Goal: Task Accomplishment & Management: Use online tool/utility

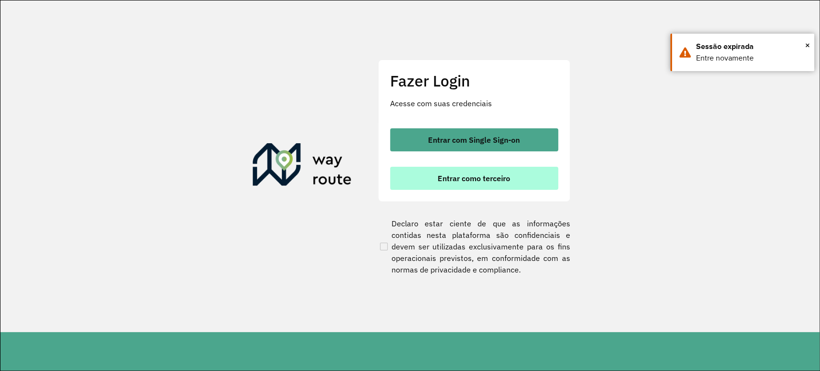
click at [482, 172] on button "Entrar como terceiro" at bounding box center [474, 178] width 168 height 23
click at [498, 174] on span "Entrar como terceiro" at bounding box center [474, 178] width 73 height 8
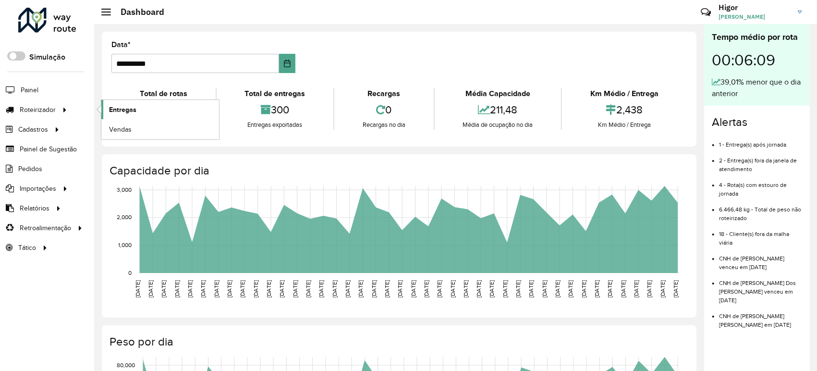
click at [121, 106] on span "Entregas" at bounding box center [122, 110] width 27 height 10
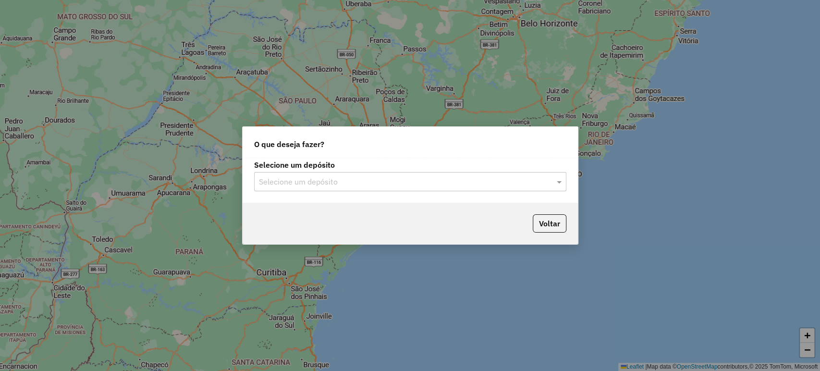
click at [496, 183] on input "text" at bounding box center [400, 182] width 283 height 12
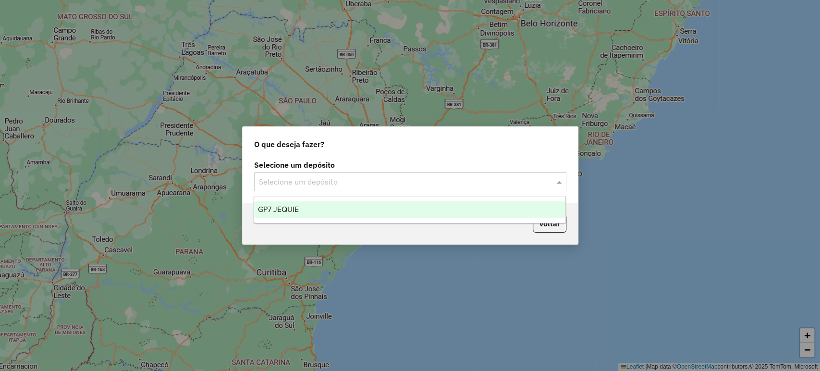
click at [462, 204] on div "GP7 JEQUIE" at bounding box center [409, 209] width 311 height 16
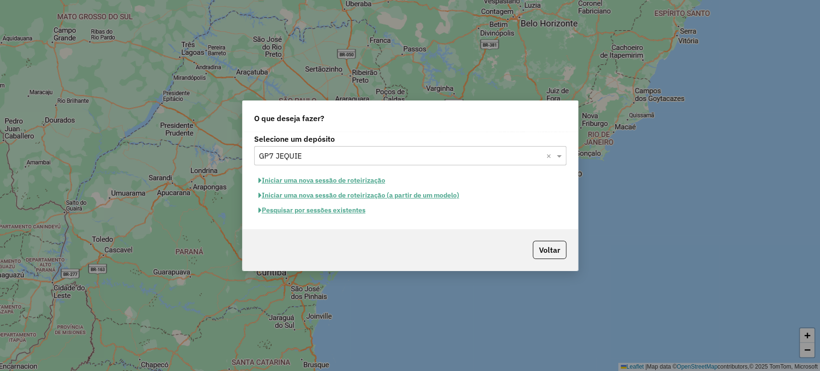
click at [332, 211] on button "Pesquisar por sessões existentes" at bounding box center [312, 210] width 116 height 15
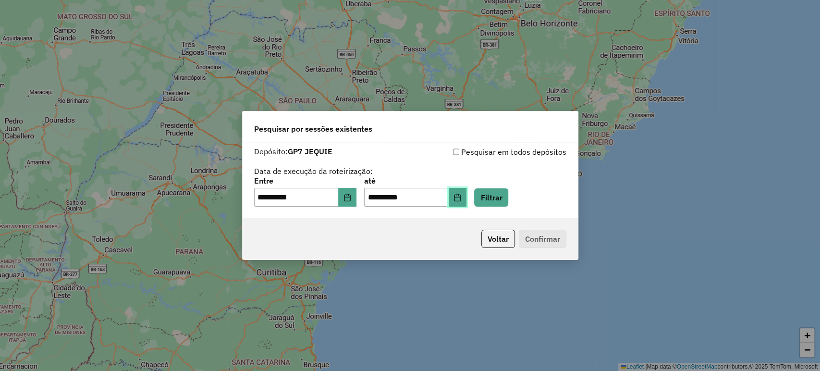
click at [467, 204] on button "Choose Date" at bounding box center [458, 197] width 18 height 19
click at [452, 237] on div "Voltar Confirmar" at bounding box center [410, 238] width 335 height 41
click at [508, 201] on button "Filtrar" at bounding box center [491, 197] width 34 height 18
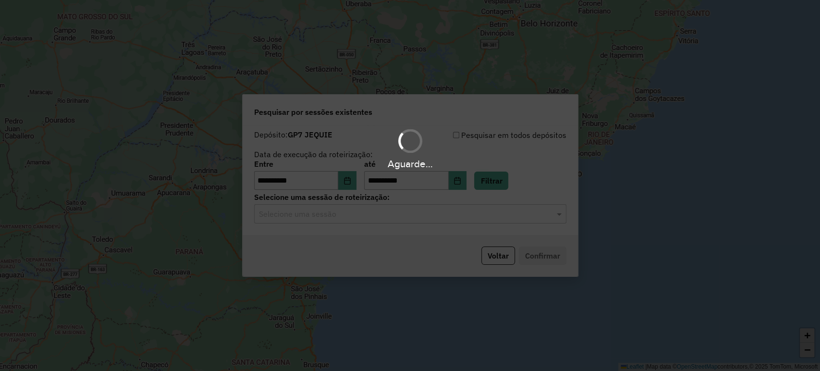
click at [455, 217] on input "text" at bounding box center [400, 214] width 283 height 12
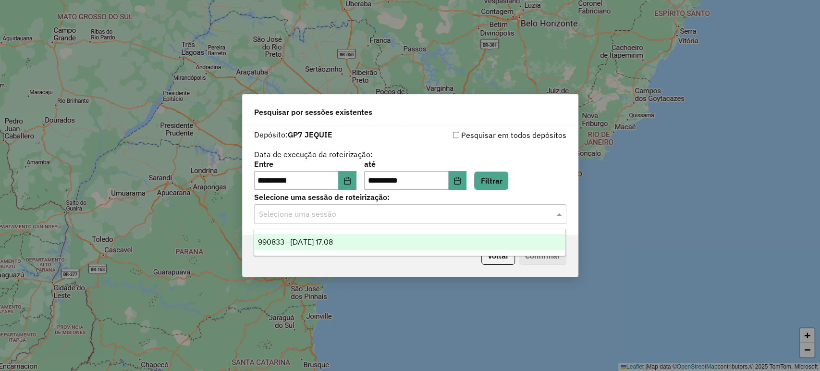
click at [431, 238] on div "990833 - 19/08/2025 17:08" at bounding box center [409, 242] width 311 height 16
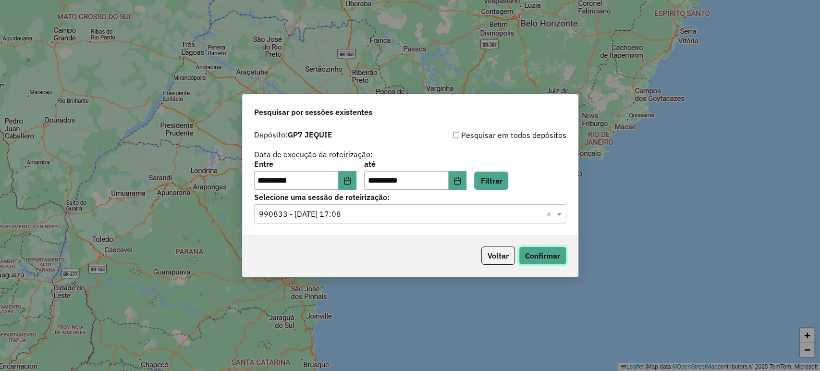
click at [557, 257] on button "Confirmar" at bounding box center [543, 255] width 48 height 18
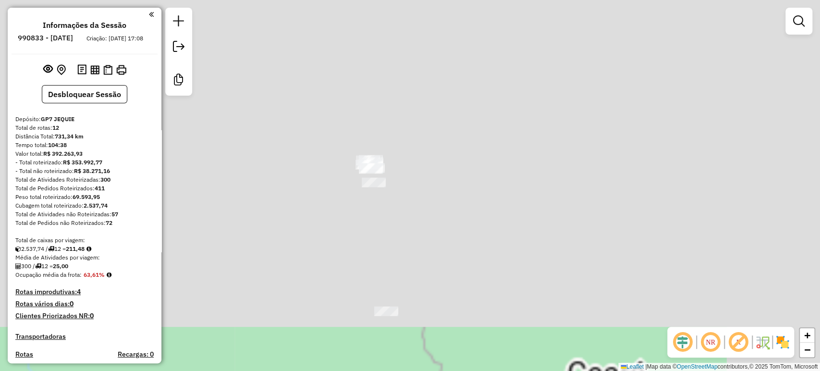
drag, startPoint x: 619, startPoint y: 50, endPoint x: 485, endPoint y: 396, distance: 370.9
click at [485, 370] on html "Aguarde... Pop-up bloqueado! Seu navegador bloqueou automáticamente a abertura …" at bounding box center [410, 185] width 820 height 371
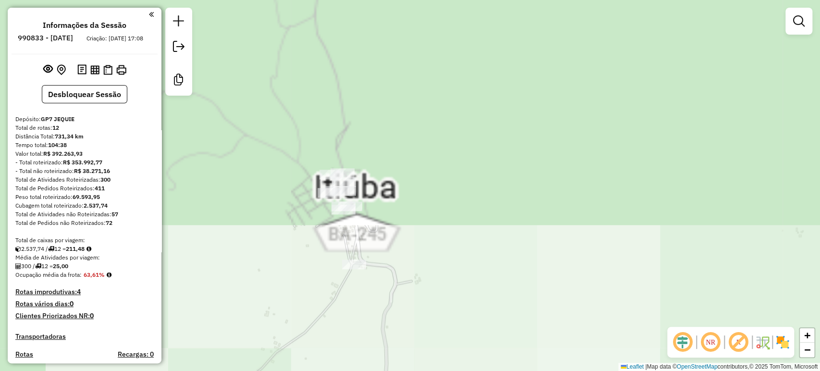
drag, startPoint x: 384, startPoint y: 252, endPoint x: 427, endPoint y: 386, distance: 140.2
click at [427, 370] on html "Aguarde... Pop-up bloqueado! Seu navegador bloqueou automáticamente a abertura …" at bounding box center [410, 185] width 820 height 371
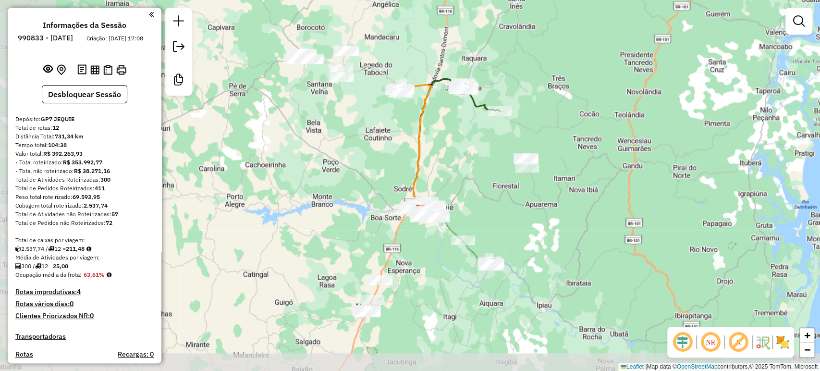
drag, startPoint x: 439, startPoint y: 271, endPoint x: 530, endPoint y: 208, distance: 111.8
click at [530, 208] on div "Janela de atendimento Grade de atendimento Capacidade Transportadoras Veículos …" at bounding box center [410, 185] width 820 height 371
